Goal: Task Accomplishment & Management: Manage account settings

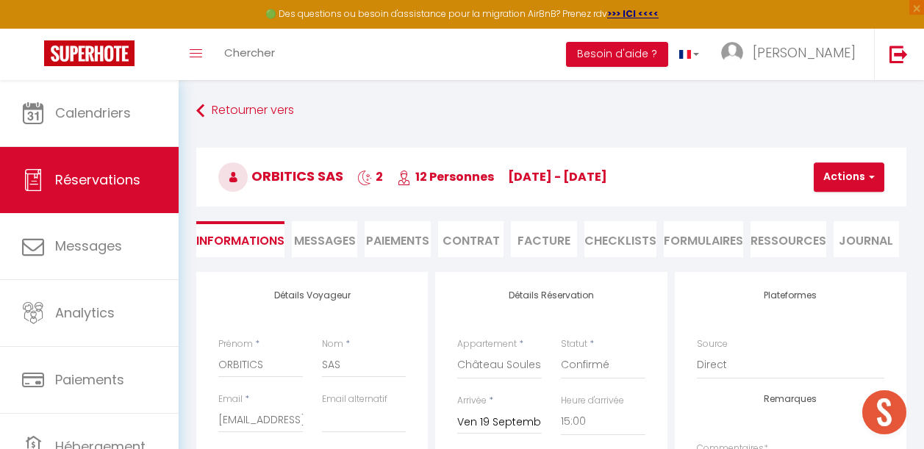
select select "61372"
select select "15:00"
select select "10:00"
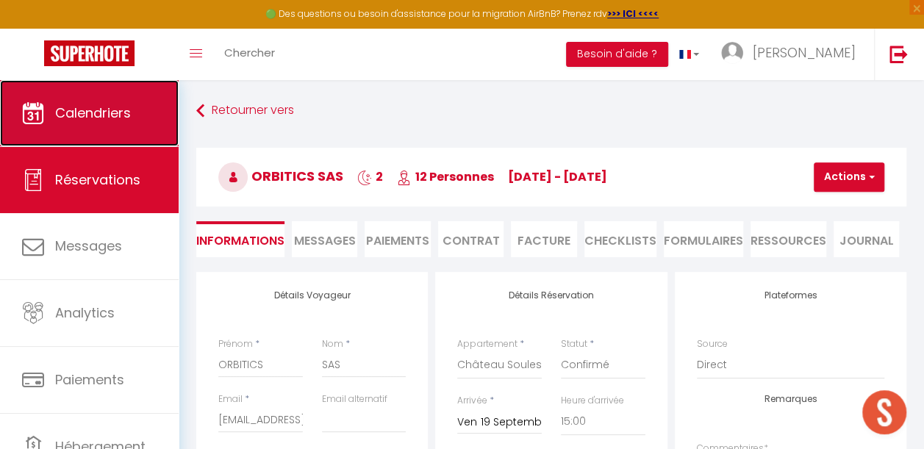
click at [82, 126] on link "Calendriers" at bounding box center [89, 113] width 179 height 66
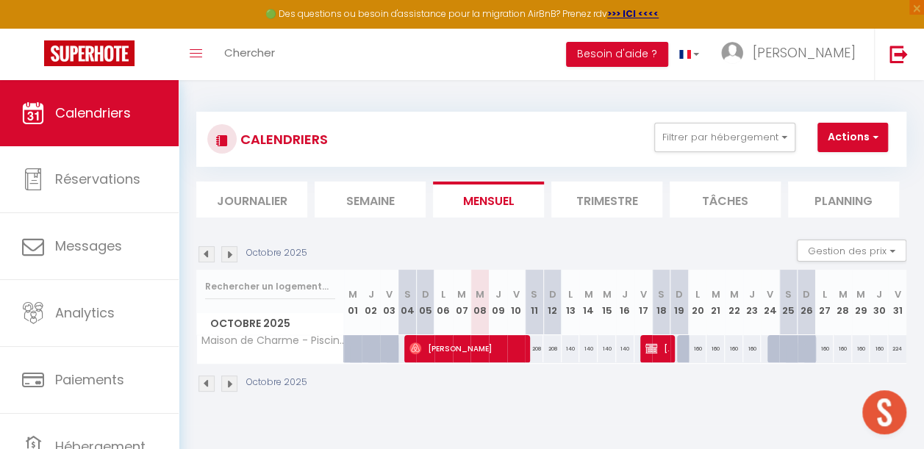
click at [232, 250] on img at bounding box center [229, 254] width 16 height 16
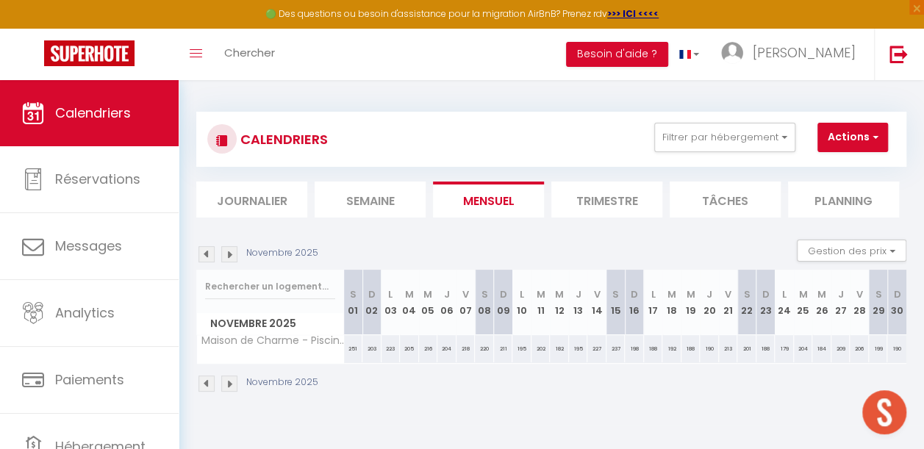
click at [232, 250] on img at bounding box center [229, 254] width 16 height 16
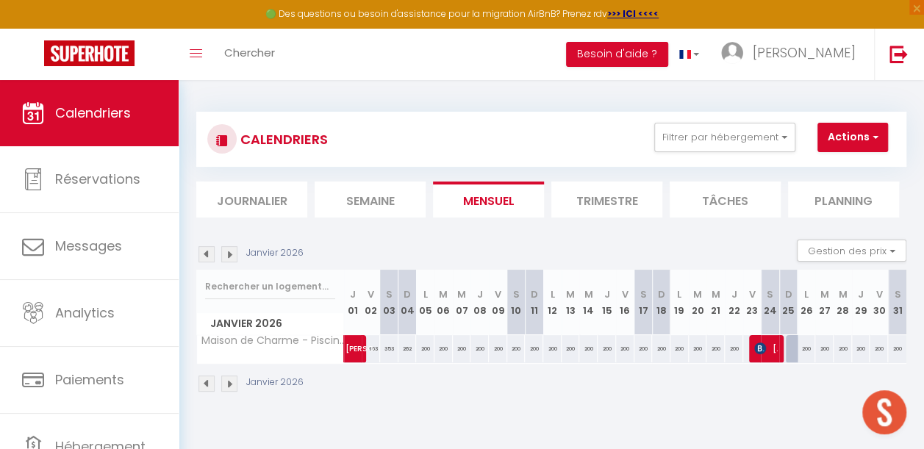
click at [232, 250] on img at bounding box center [229, 254] width 16 height 16
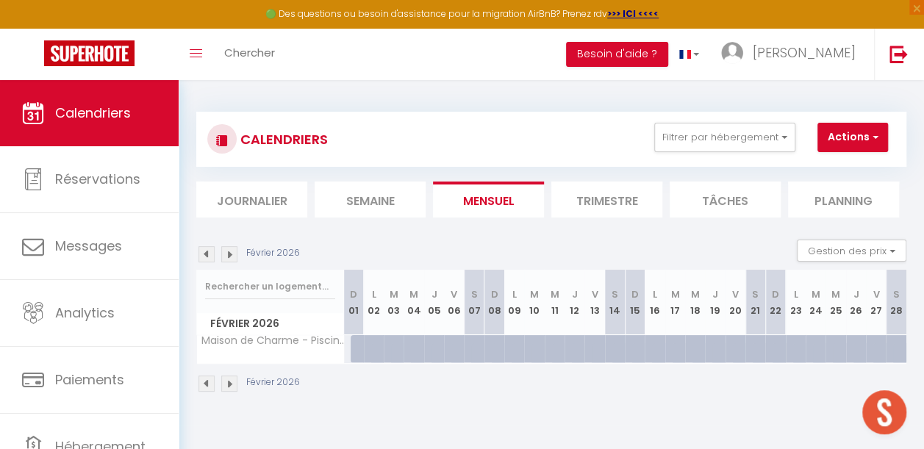
click at [232, 250] on img at bounding box center [229, 254] width 16 height 16
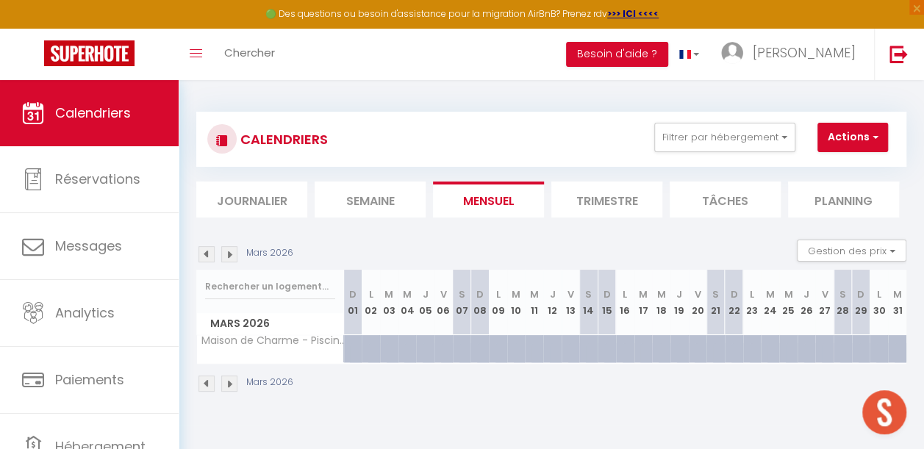
click at [232, 250] on img at bounding box center [229, 254] width 16 height 16
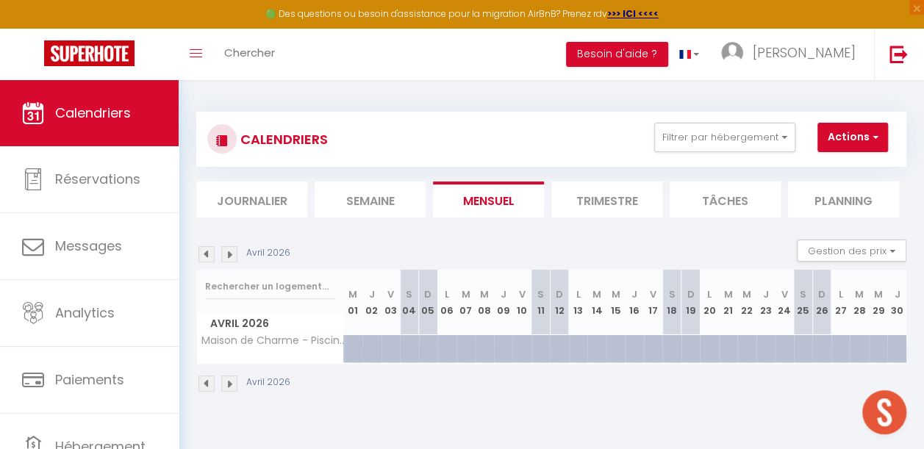
click at [232, 250] on img at bounding box center [229, 254] width 16 height 16
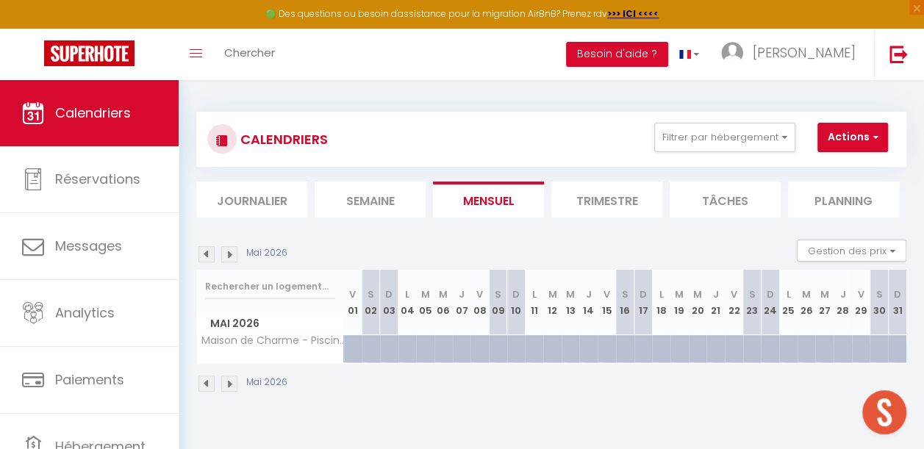
click at [232, 250] on img at bounding box center [229, 254] width 16 height 16
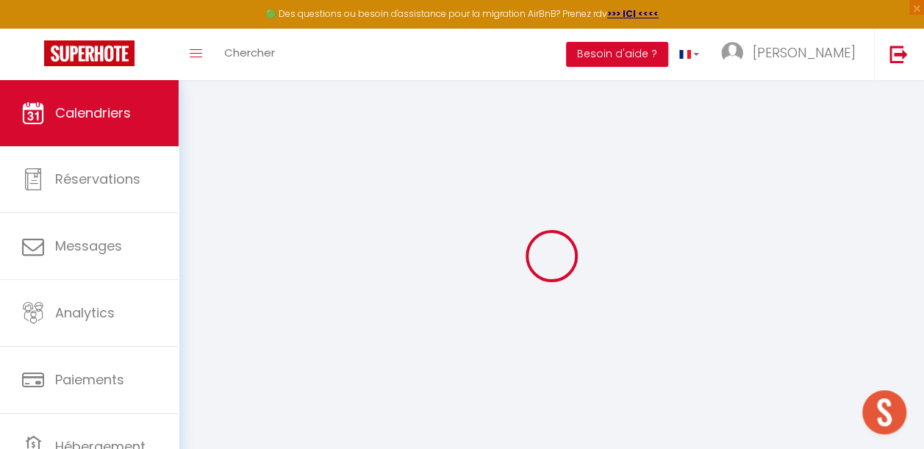
select select
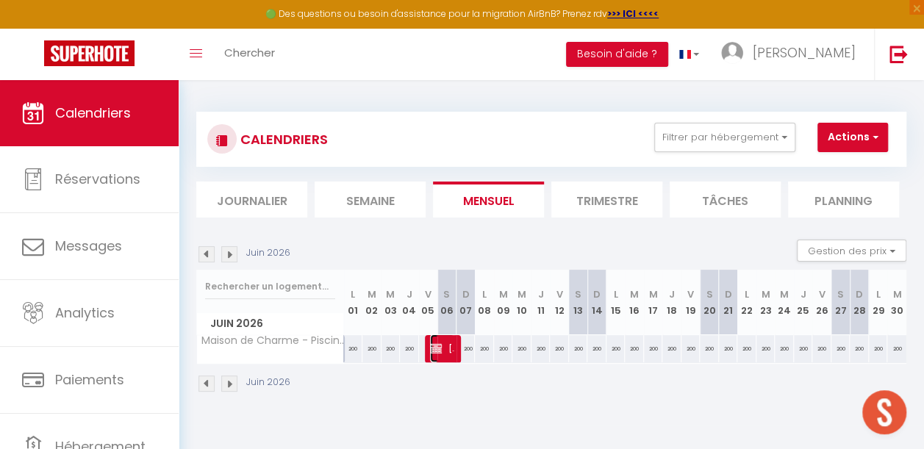
click at [435, 347] on img at bounding box center [436, 349] width 12 height 12
select select "OK"
select select "KO"
select select "1"
select select "0"
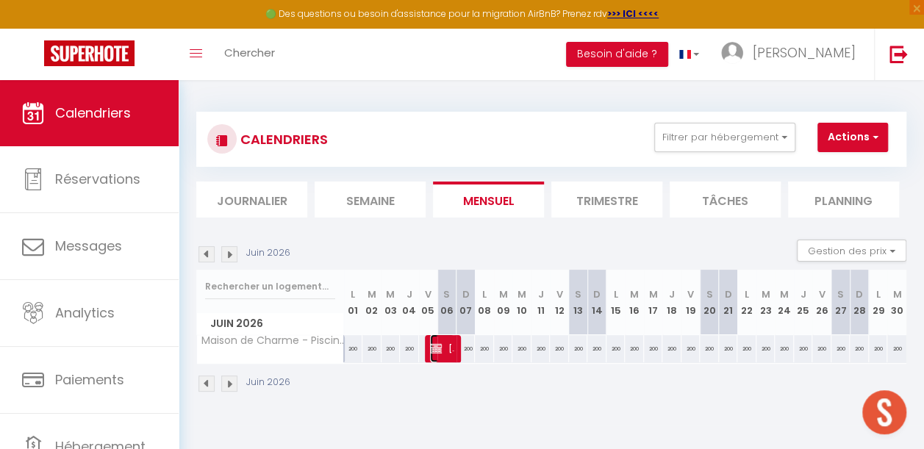
select select "1"
select select
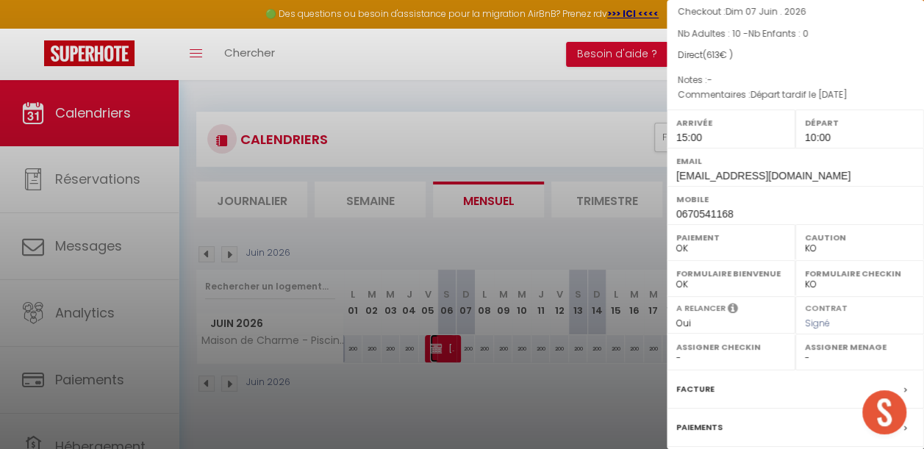
scroll to position [247, 0]
